Goal: Task Accomplishment & Management: Manage account settings

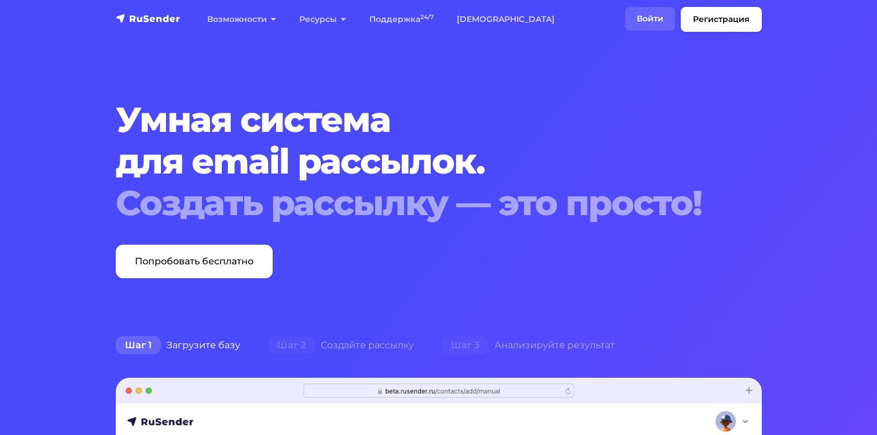
click at [647, 19] on link "Войти" at bounding box center [650, 19] width 50 height 24
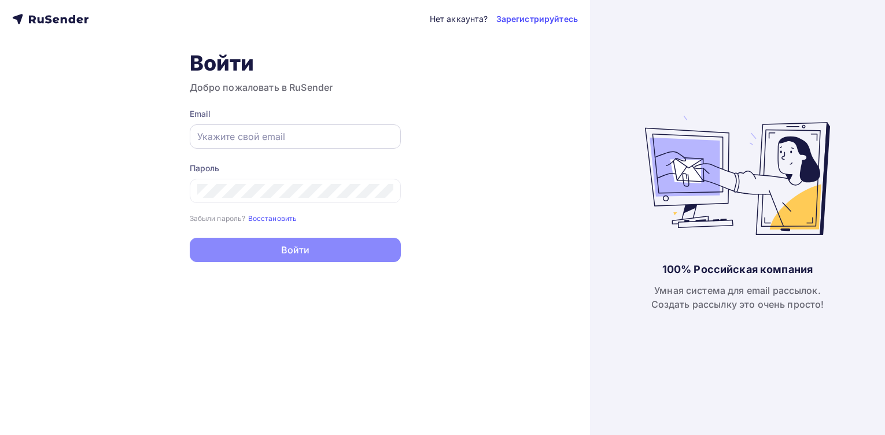
click at [290, 139] on input "text" at bounding box center [295, 137] width 196 height 14
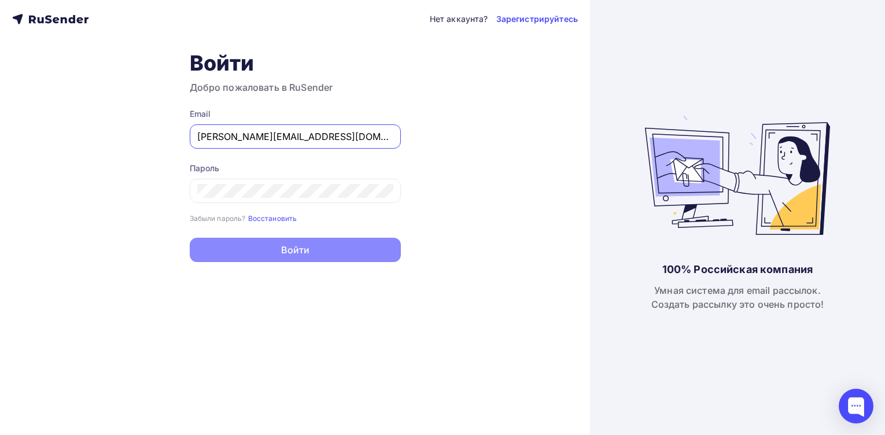
type input "y.e.novikova@gmail.com"
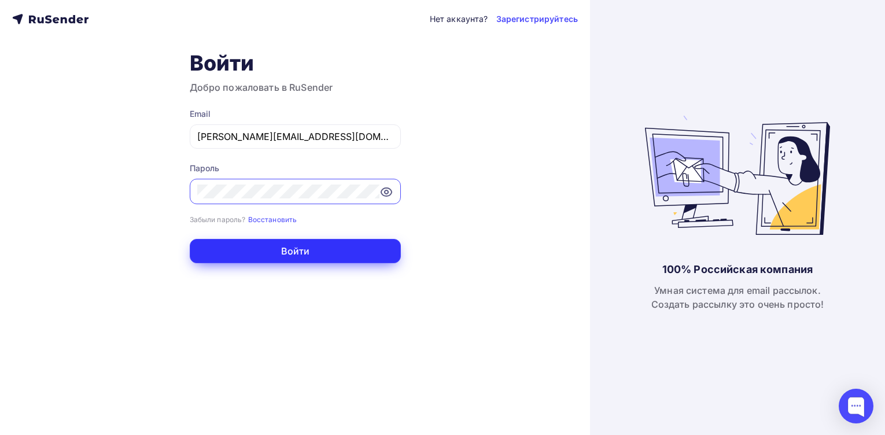
click at [308, 251] on button "Войти" at bounding box center [295, 251] width 211 height 24
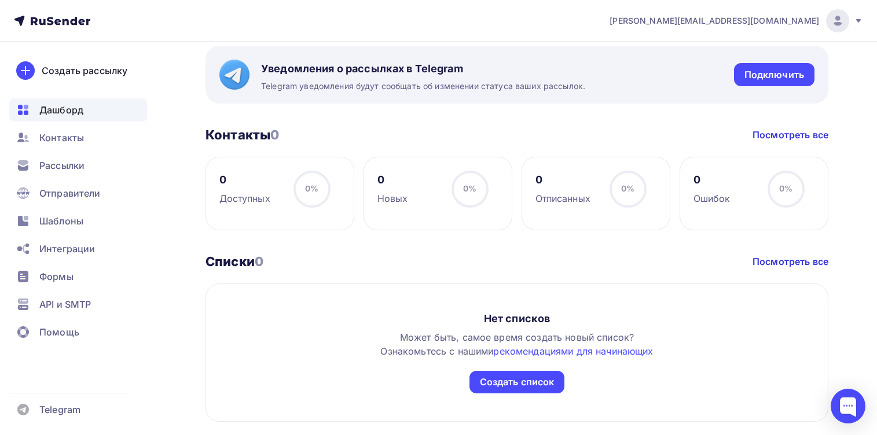
scroll to position [208, 0]
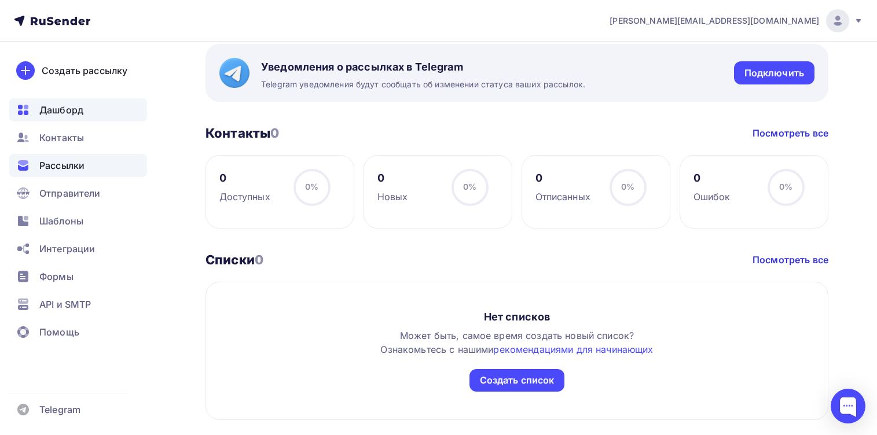
click at [64, 162] on span "Рассылки" at bounding box center [61, 166] width 45 height 14
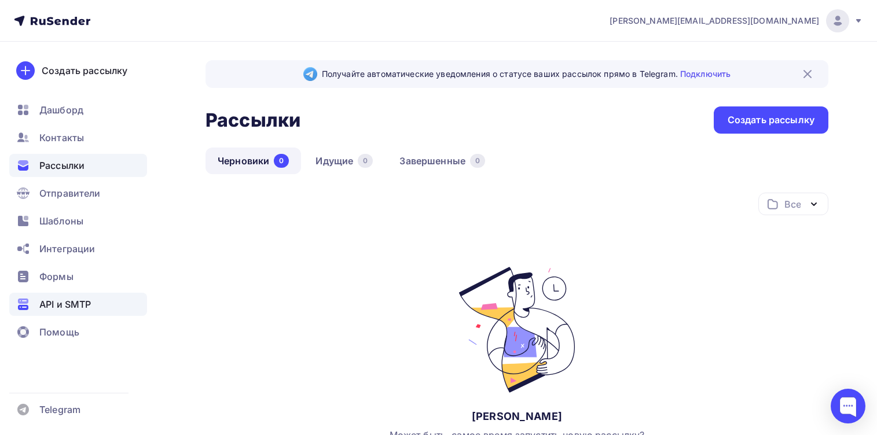
click at [82, 297] on span "API и SMTP" at bounding box center [64, 304] width 51 height 14
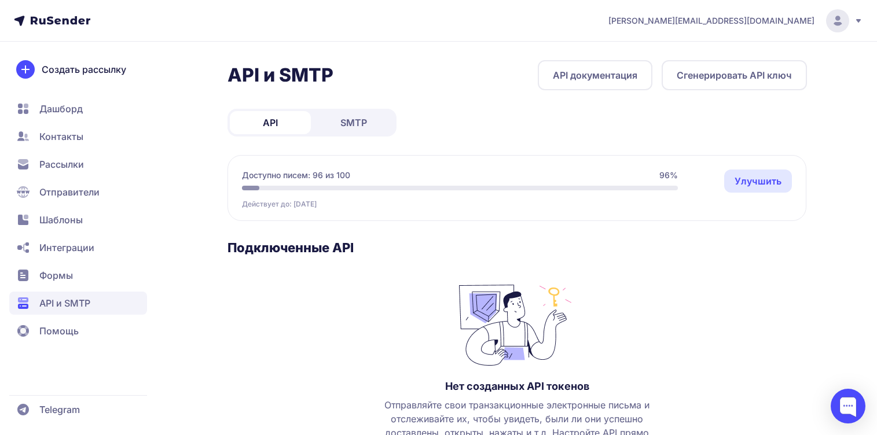
click at [794, 21] on span "y.e.novikova@gmail.com" at bounding box center [711, 21] width 206 height 12
click at [695, 87] on link "[DEMOGRAPHIC_DATA]" at bounding box center [758, 79] width 194 height 23
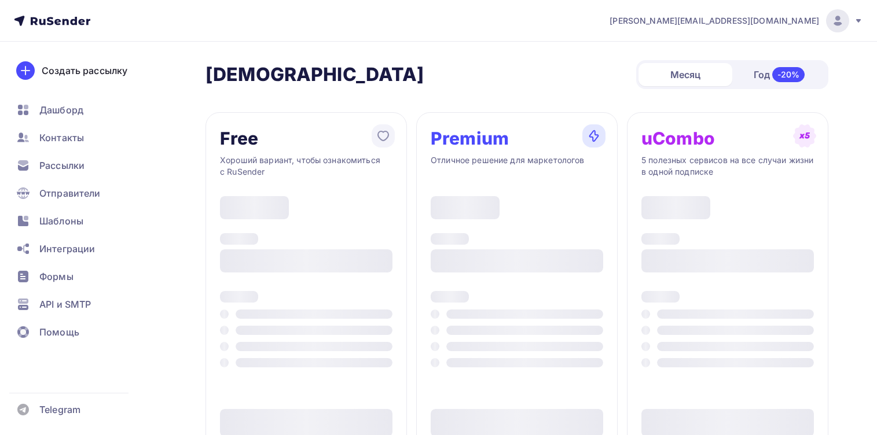
type input "500"
type input "100"
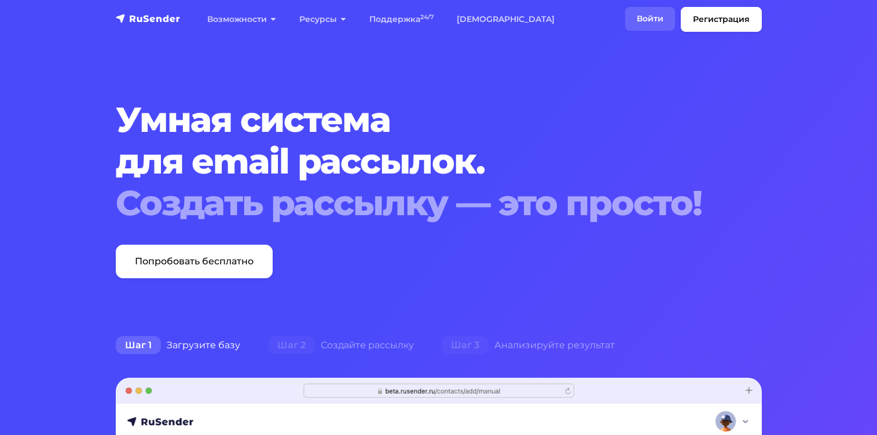
click at [651, 17] on link "Войти" at bounding box center [650, 19] width 50 height 24
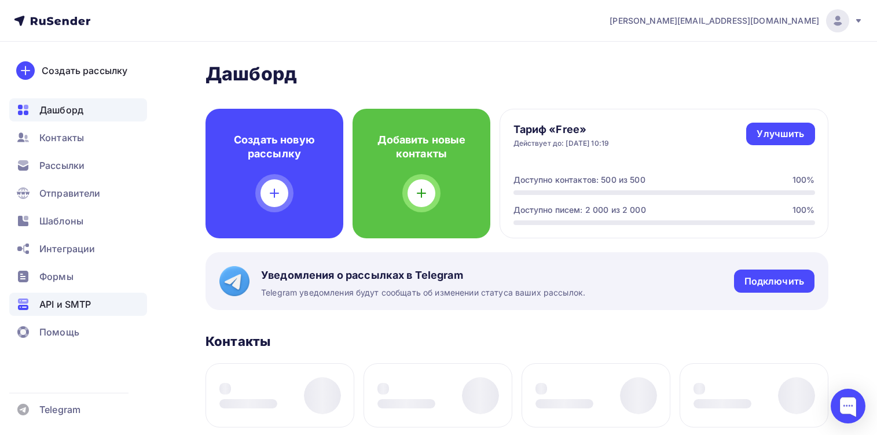
click at [61, 307] on span "API и SMTP" at bounding box center [64, 304] width 51 height 14
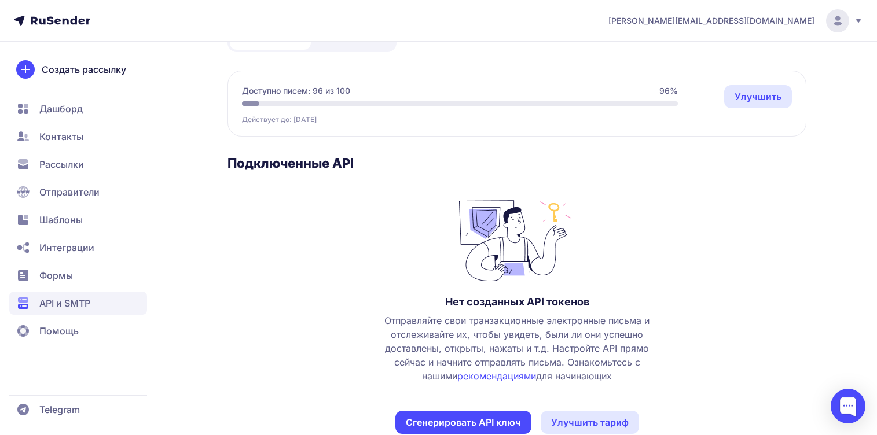
scroll to position [111, 0]
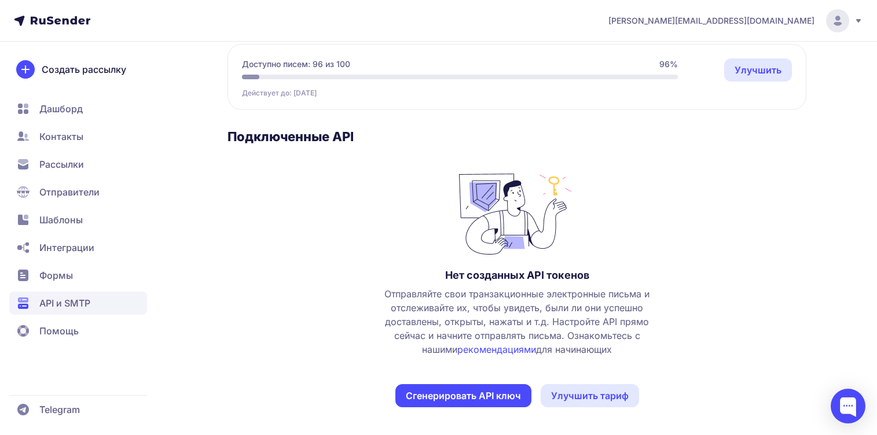
click at [84, 253] on span "Интеграции" at bounding box center [66, 248] width 55 height 14
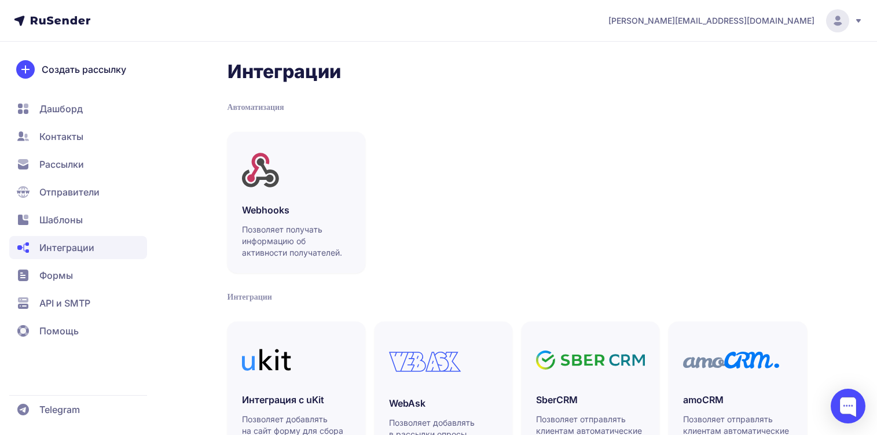
click at [73, 113] on span "Дашборд" at bounding box center [60, 109] width 43 height 14
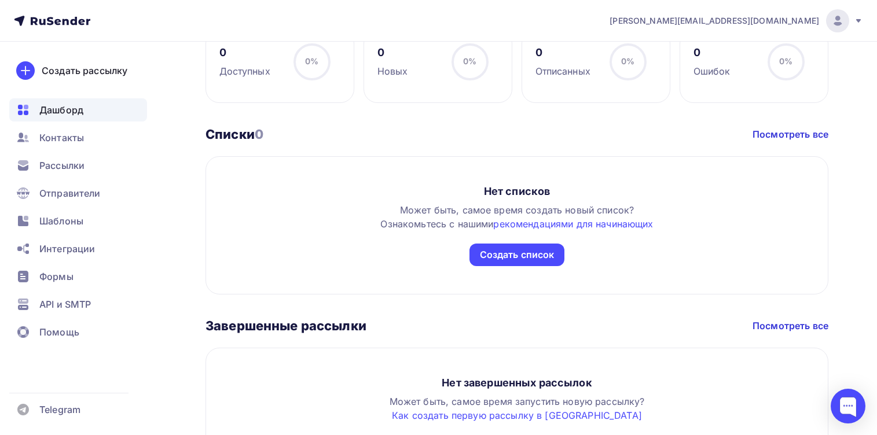
scroll to position [431, 0]
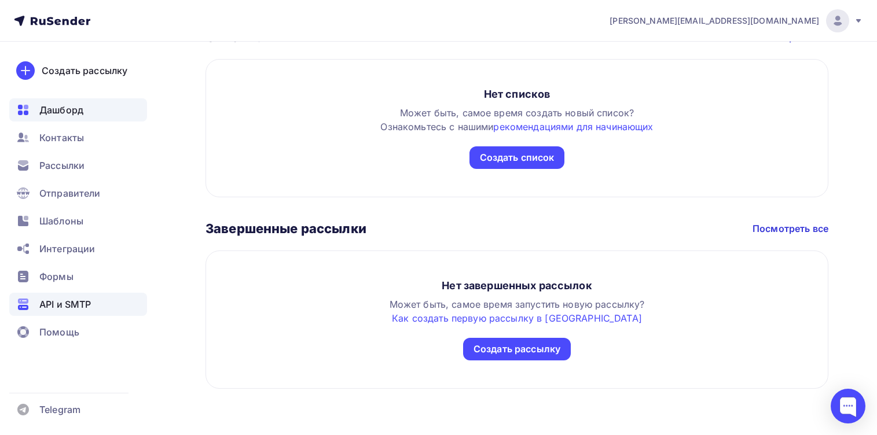
click at [80, 308] on span "API и SMTP" at bounding box center [64, 304] width 51 height 14
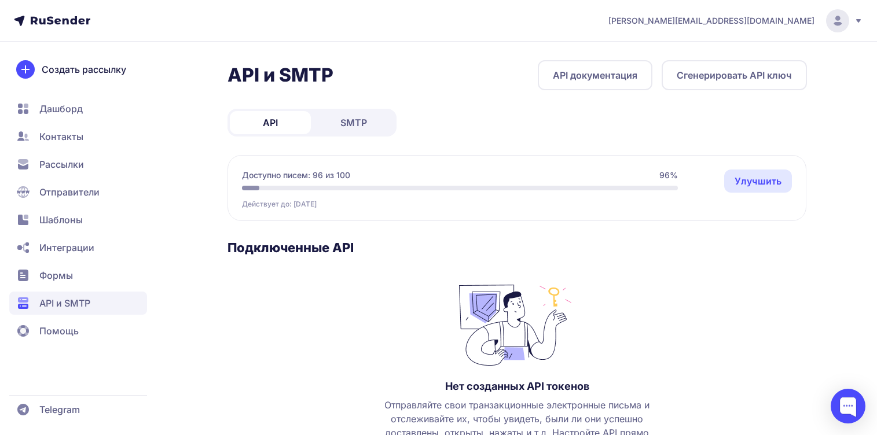
click at [344, 124] on span "SMTP" at bounding box center [353, 123] width 27 height 14
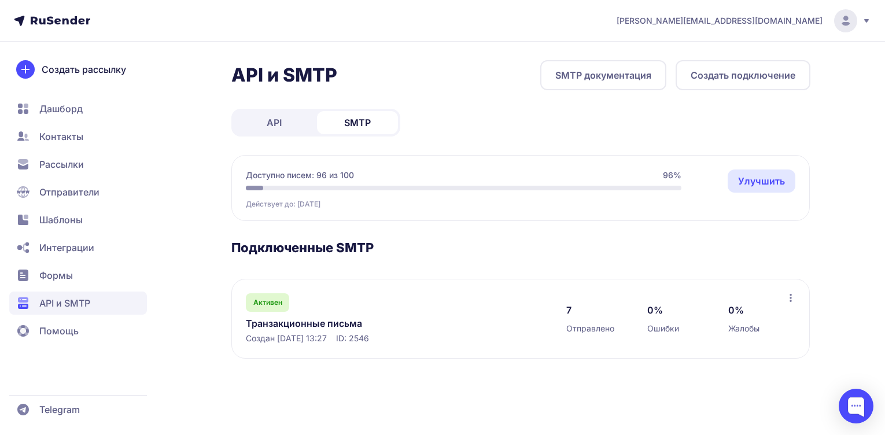
click at [352, 322] on link "Транзакционные письма" at bounding box center [364, 324] width 237 height 14
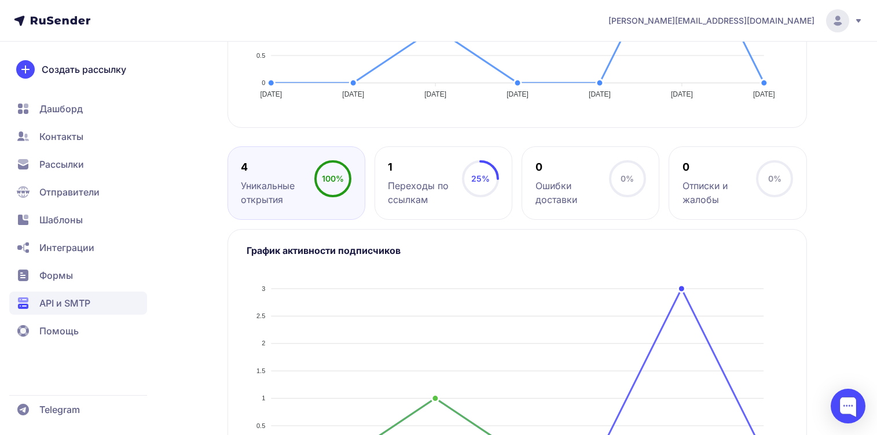
scroll to position [550, 0]
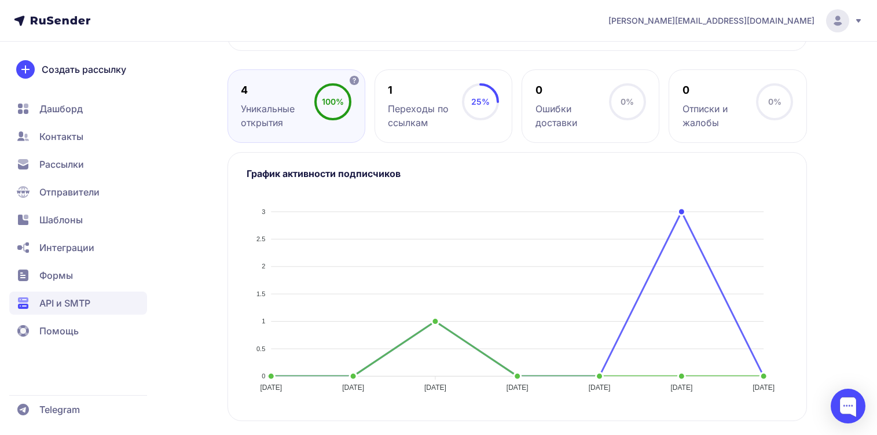
click at [307, 117] on div "Уникальные открытия" at bounding box center [277, 116] width 73 height 28
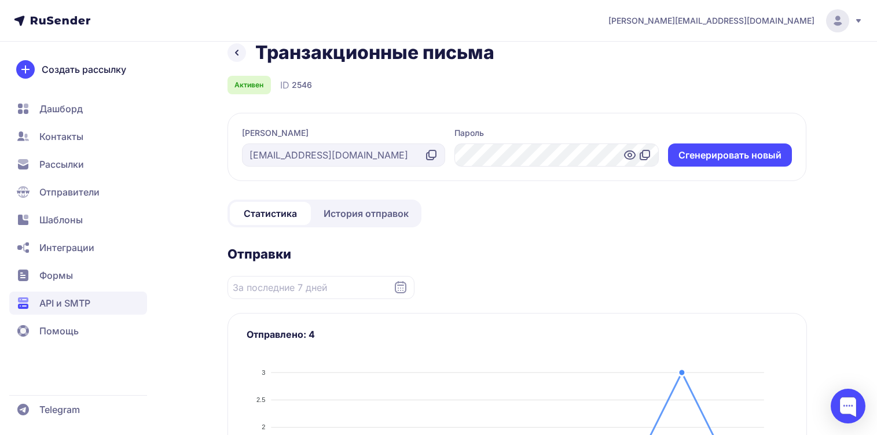
scroll to position [0, 0]
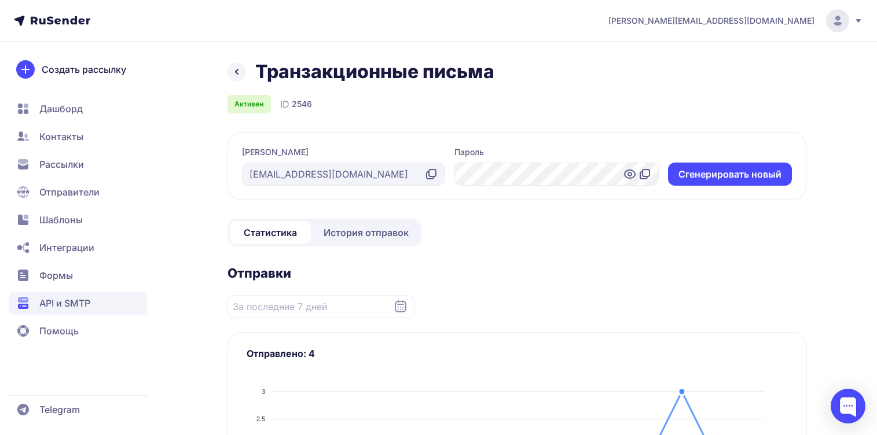
click at [367, 233] on span "История отправок" at bounding box center [365, 233] width 85 height 14
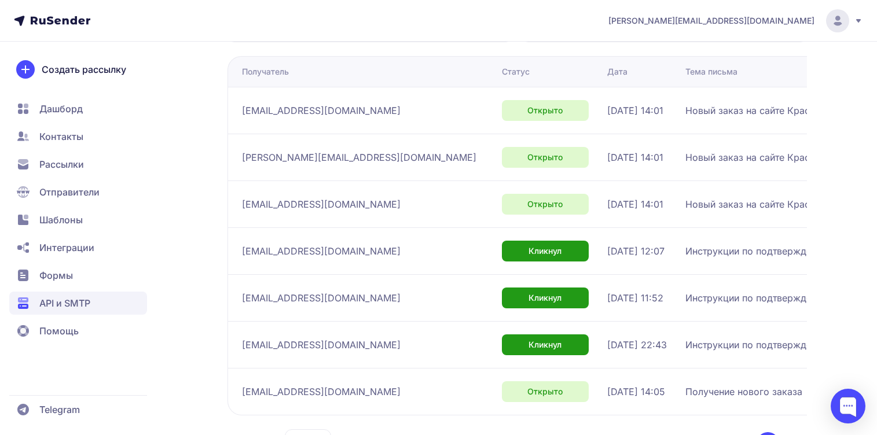
scroll to position [208, 0]
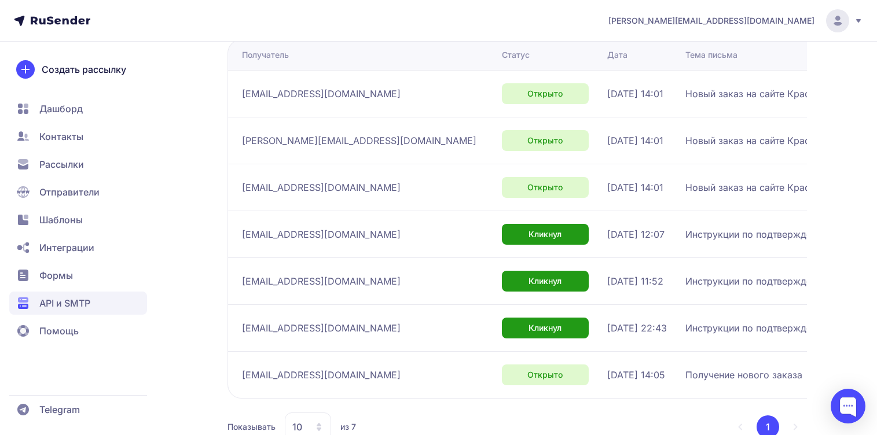
click at [301, 194] on span "info@kvdshop.com" at bounding box center [321, 188] width 159 height 14
click at [502, 198] on div "Открыто" at bounding box center [545, 187] width 87 height 21
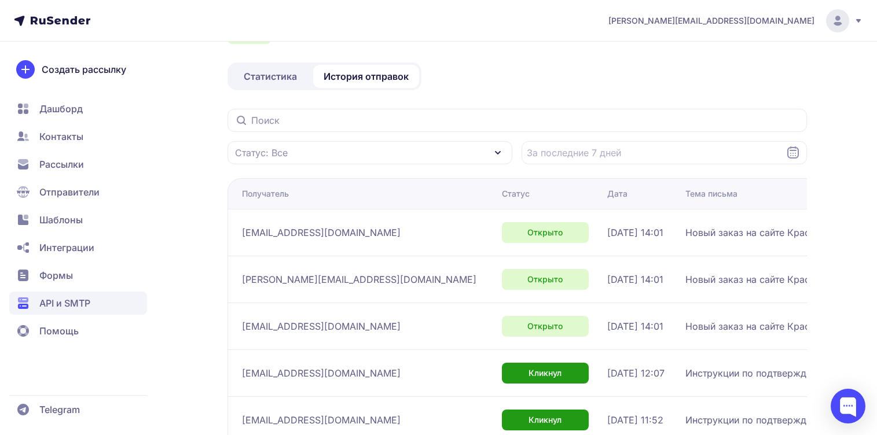
scroll to position [0, 0]
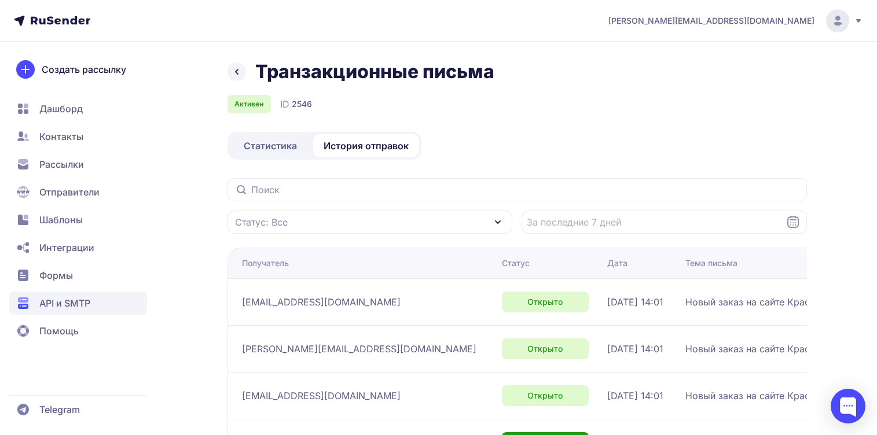
click at [275, 150] on span "Статистика" at bounding box center [270, 146] width 53 height 14
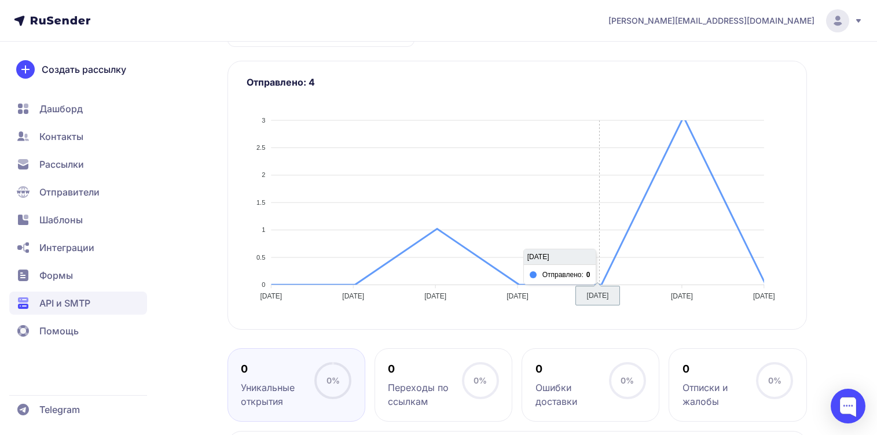
scroll to position [278, 0]
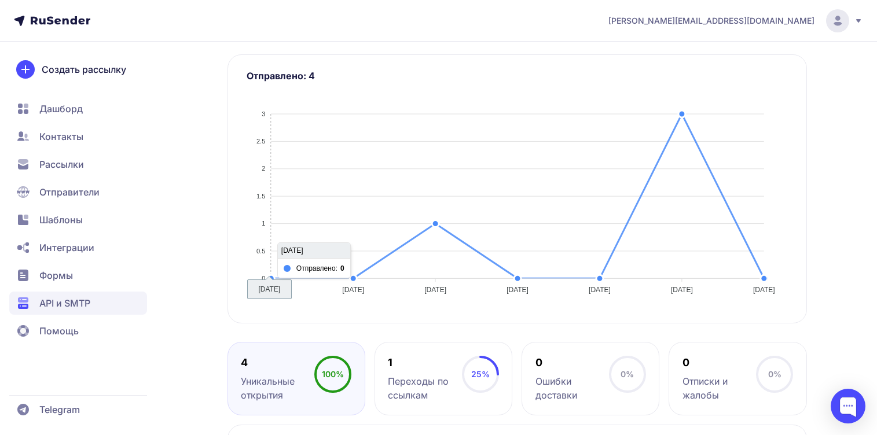
click at [76, 114] on span "Дашборд" at bounding box center [60, 109] width 43 height 14
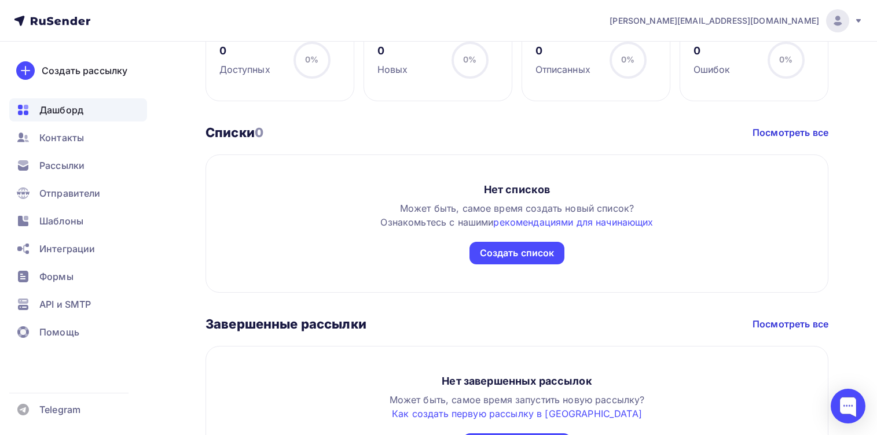
scroll to position [347, 0]
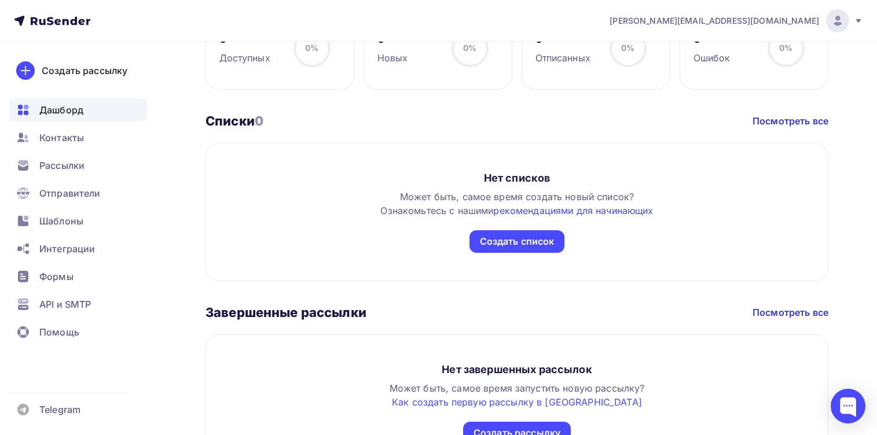
click at [851, 21] on div "[PERSON_NAME][EMAIL_ADDRESS][DOMAIN_NAME]" at bounding box center [735, 20] width 253 height 23
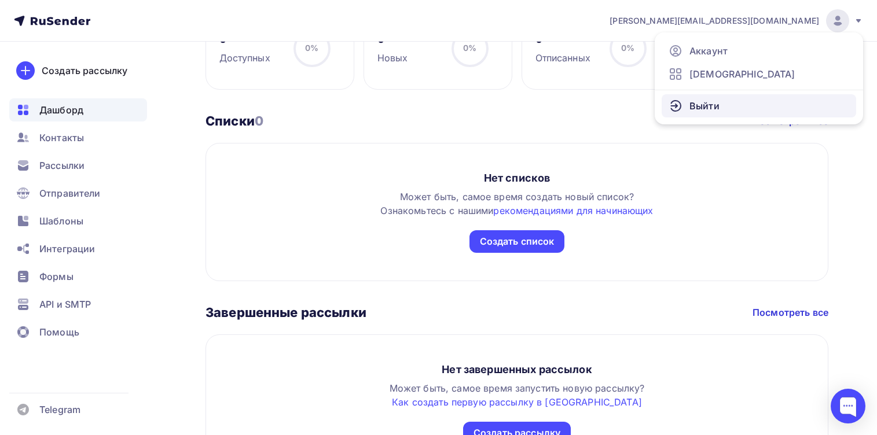
click at [713, 104] on span "Выйти" at bounding box center [704, 106] width 30 height 14
